Goal: Task Accomplishment & Management: Manage account settings

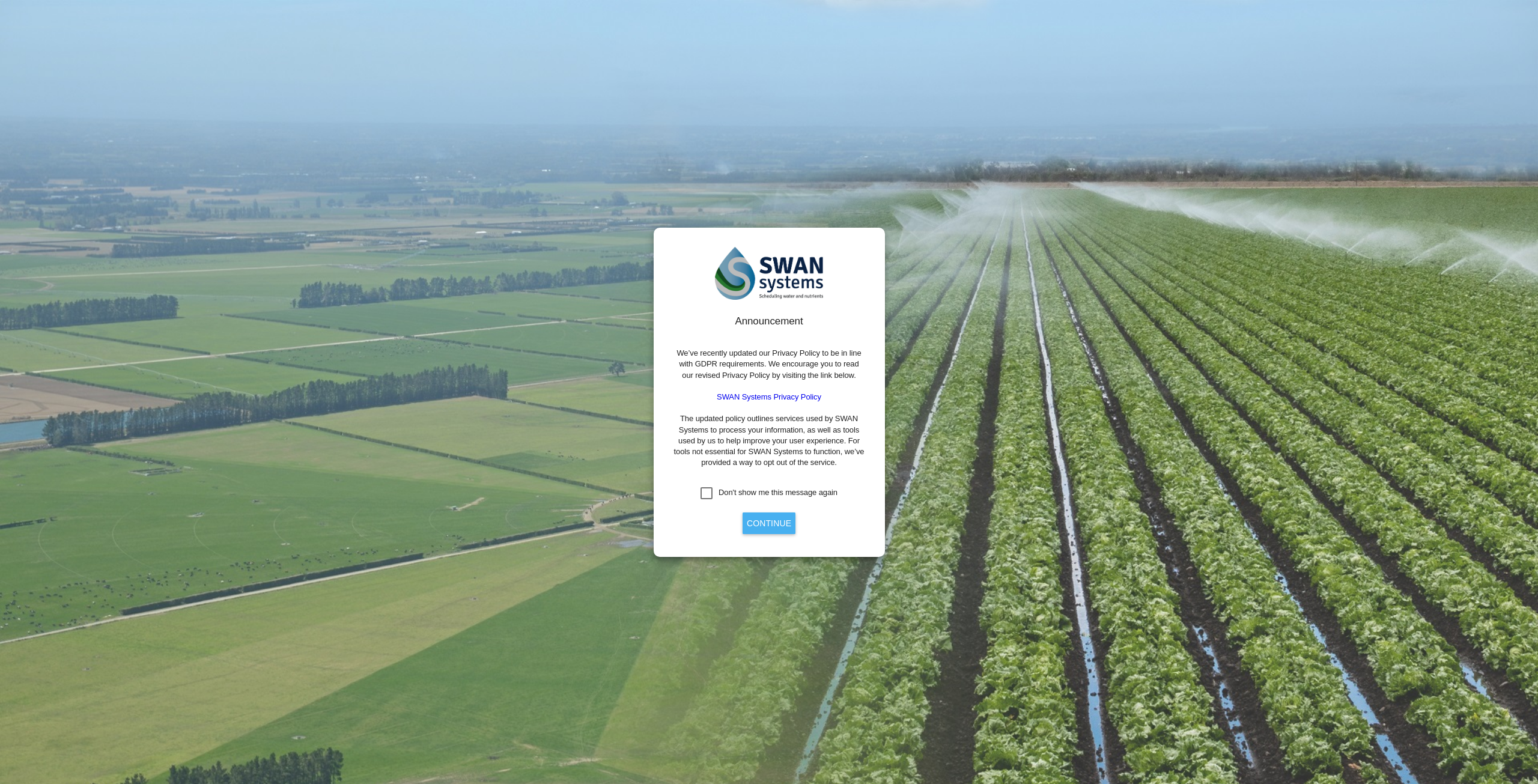
click at [758, 524] on button "Continue" at bounding box center [769, 523] width 53 height 22
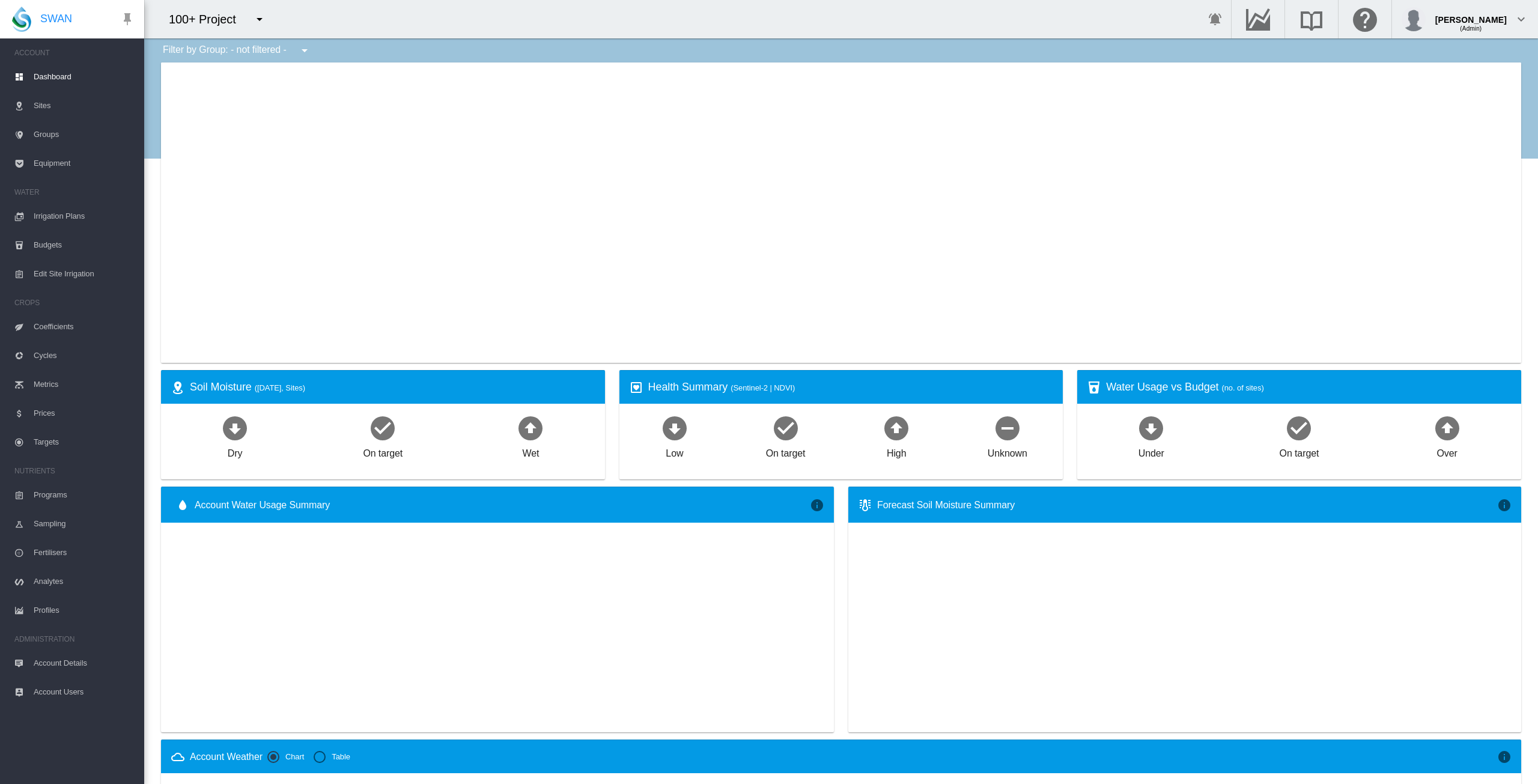
click at [260, 22] on md-icon "icon-menu-down" at bounding box center [259, 19] width 14 height 14
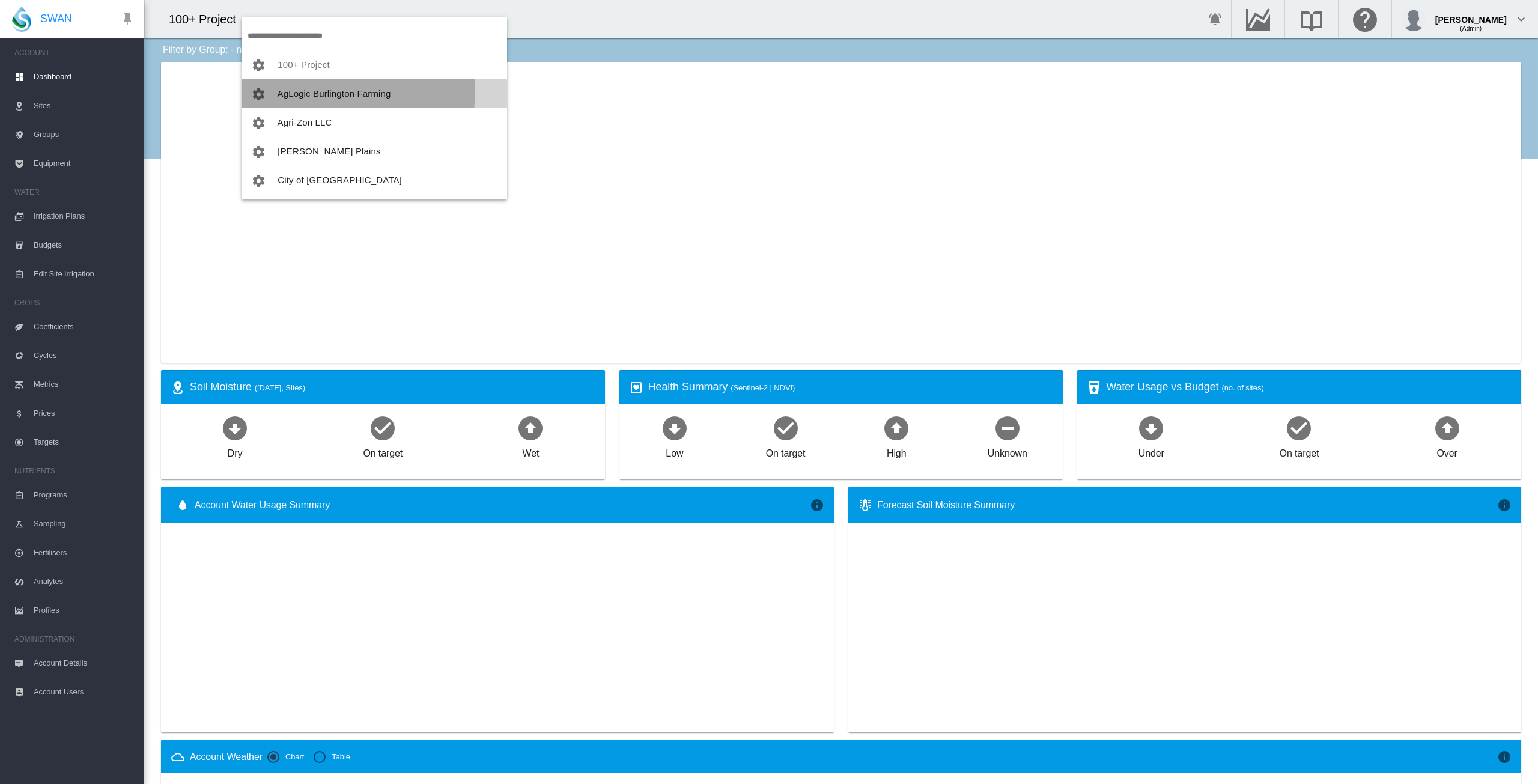
click at [289, 88] on button "AgLogic Burlington Farming" at bounding box center [375, 93] width 266 height 29
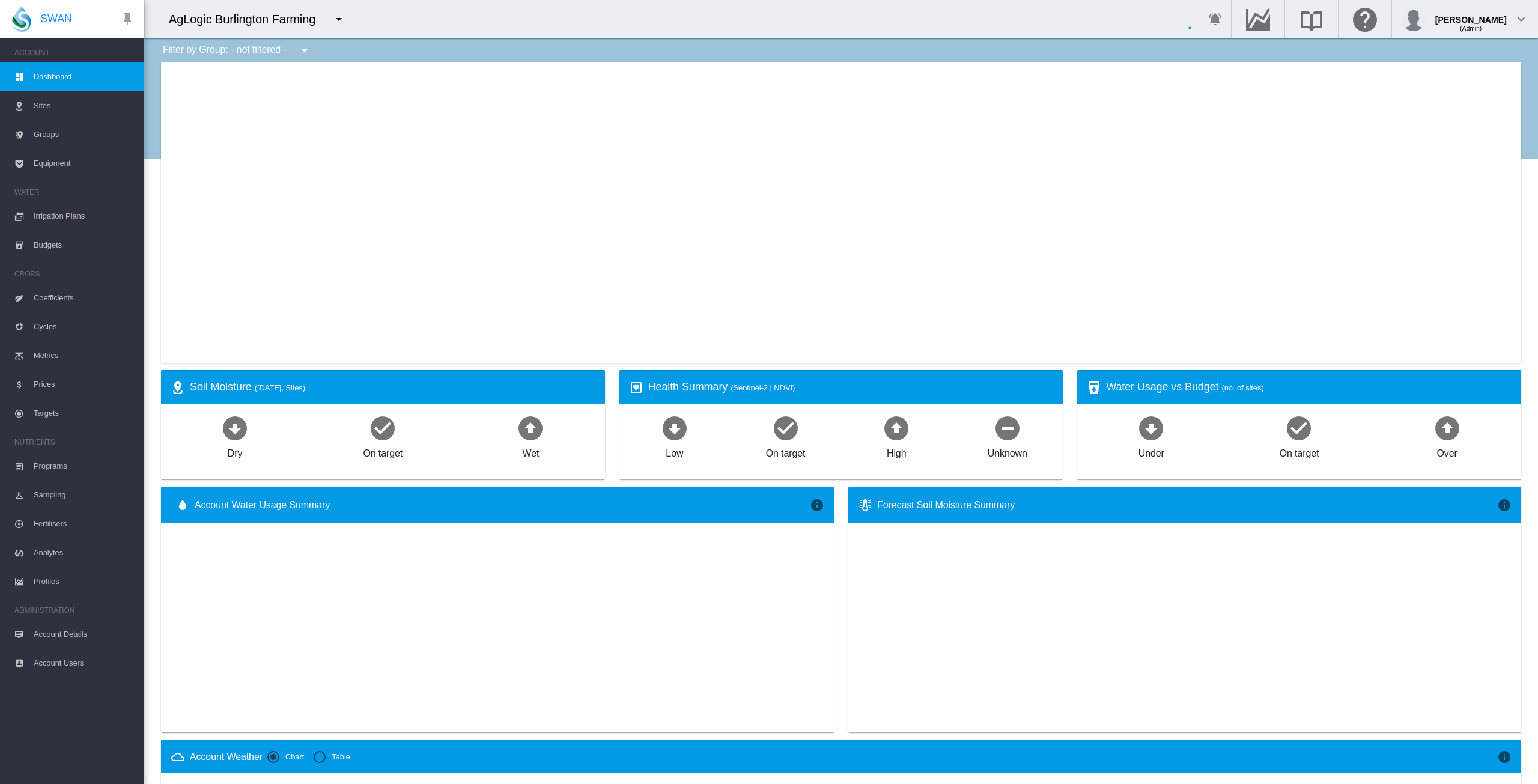
type input "**********"
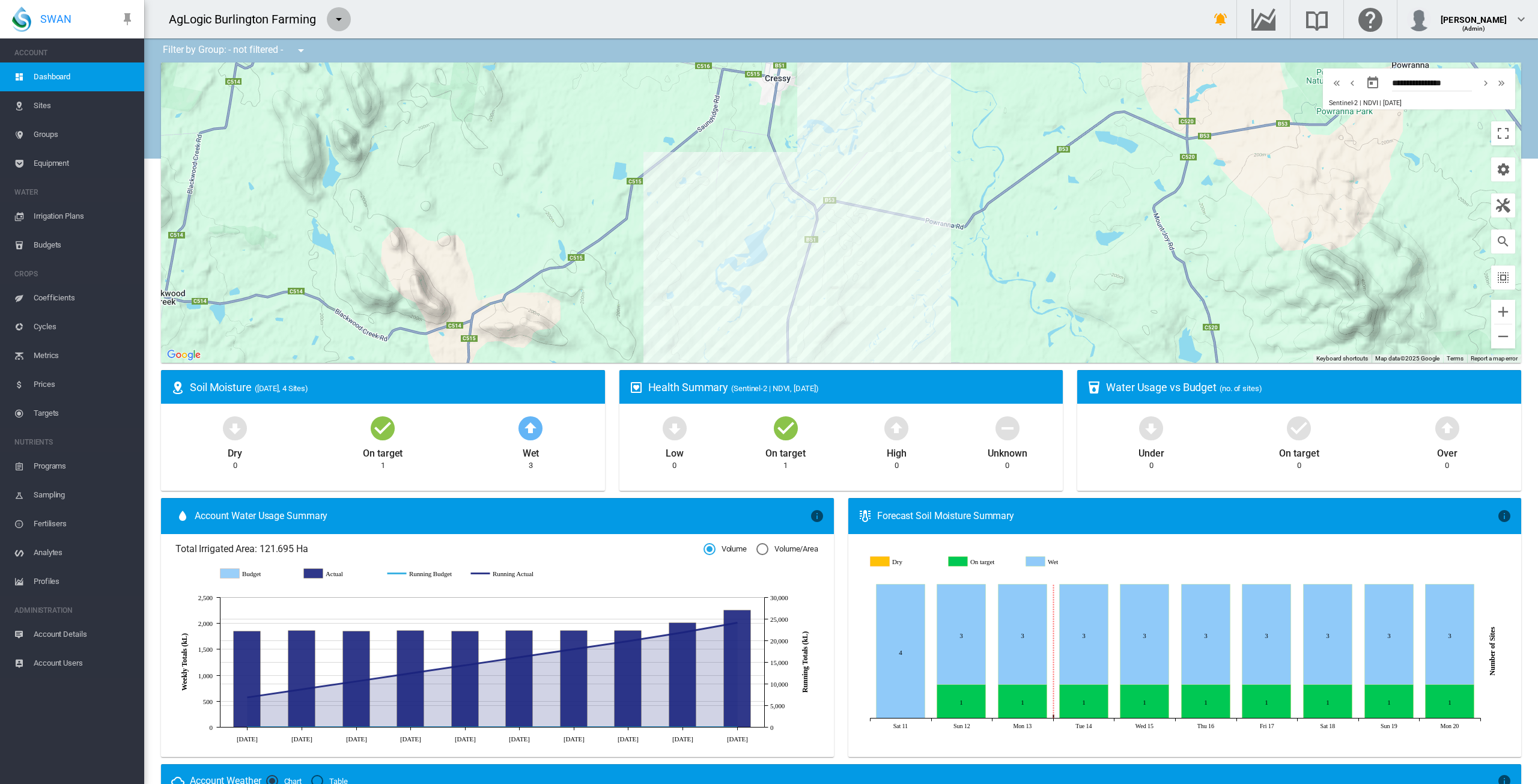
click at [342, 16] on md-icon "icon-menu-down" at bounding box center [339, 19] width 14 height 14
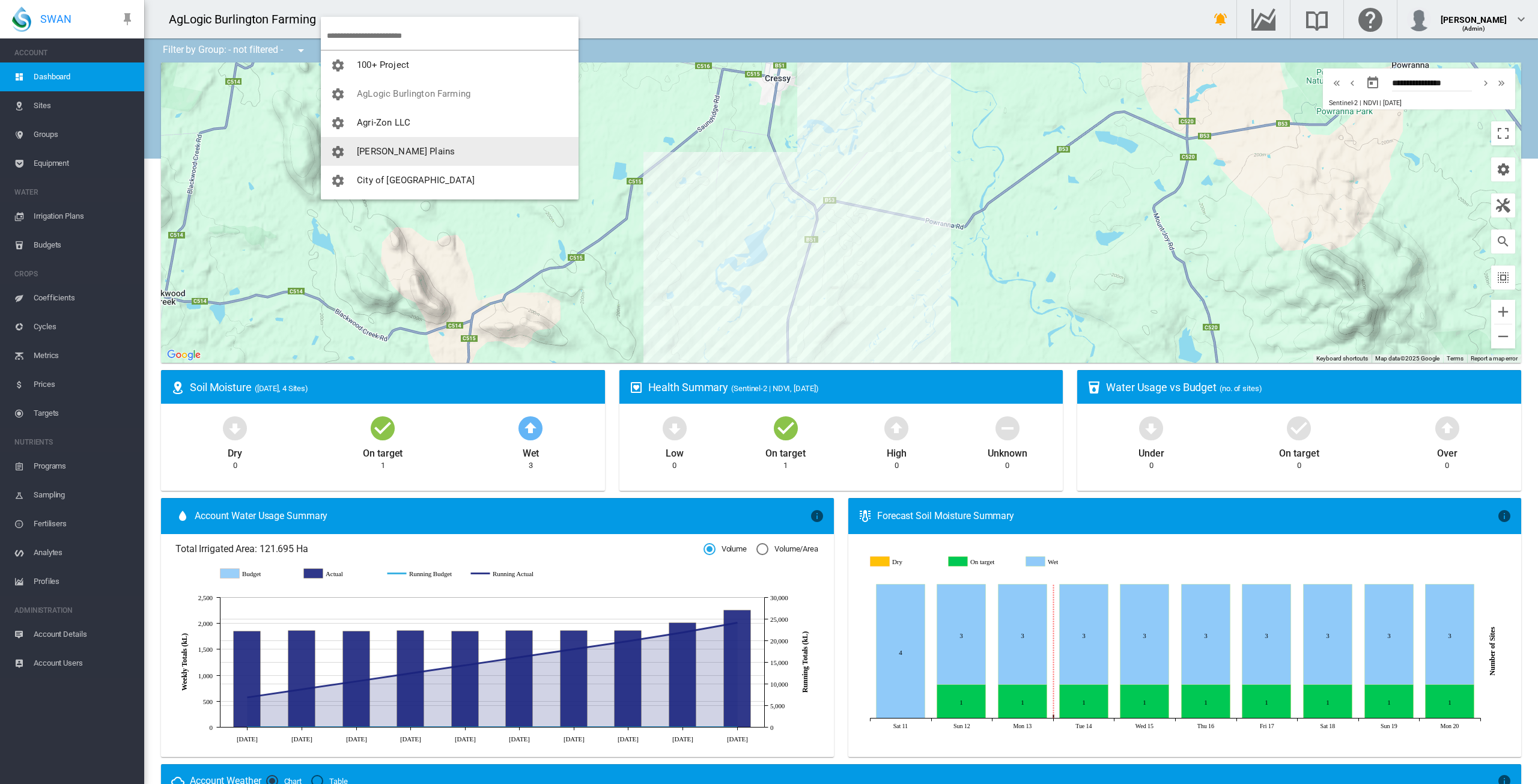
click at [383, 152] on span "[PERSON_NAME] Plains" at bounding box center [405, 151] width 98 height 11
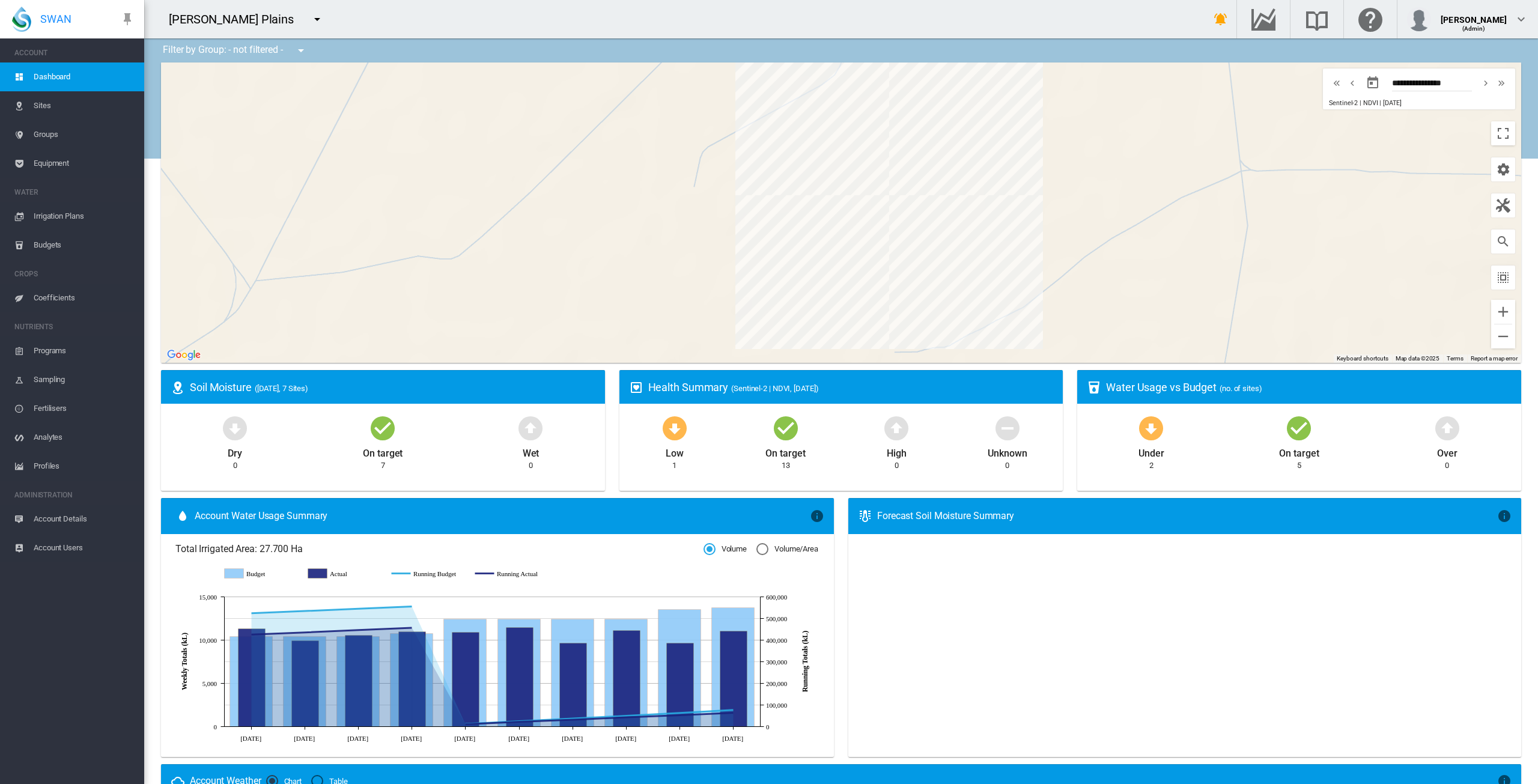
click at [310, 20] on md-icon "icon-menu-down" at bounding box center [317, 19] width 14 height 14
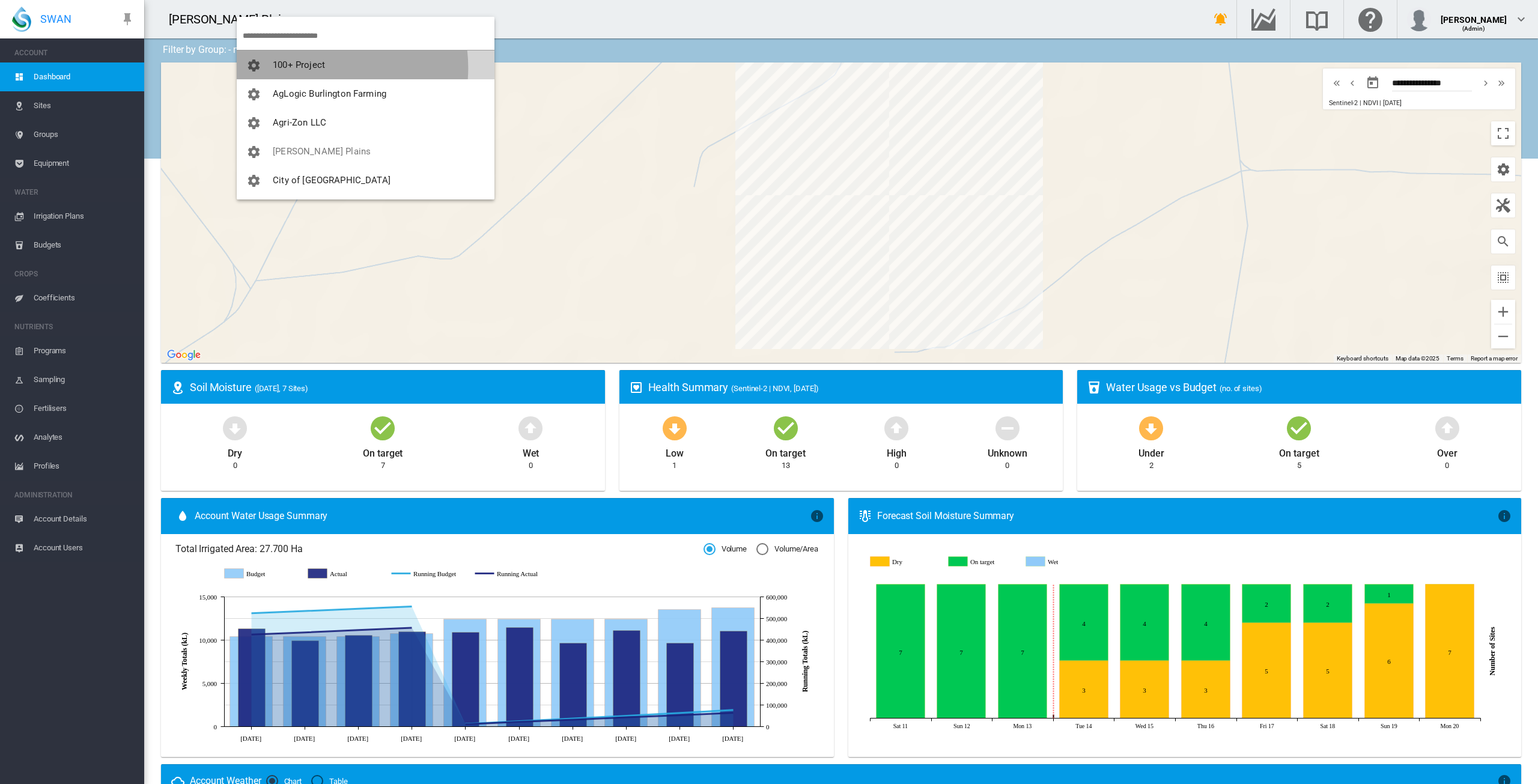
click at [312, 68] on span "100+ Project" at bounding box center [298, 65] width 52 height 11
